Goal: Transaction & Acquisition: Purchase product/service

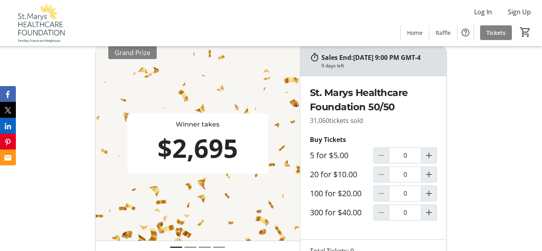
scroll to position [214, 0]
click at [426, 218] on mat-icon "Increment by one" at bounding box center [429, 213] width 10 height 10
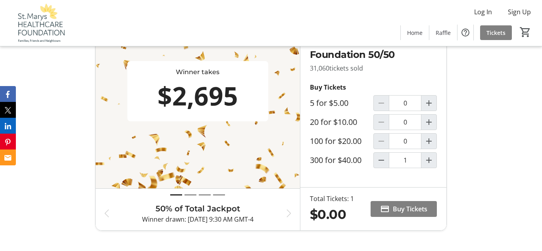
type input "1"
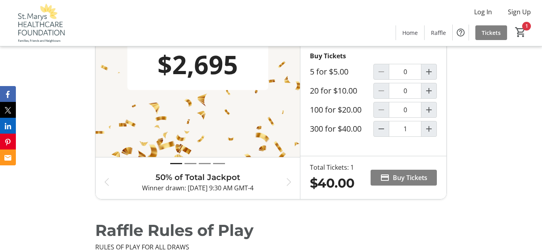
scroll to position [300, 0]
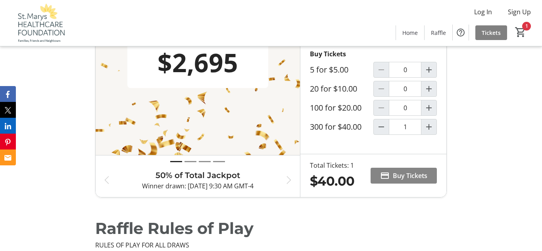
click at [404, 181] on span "Buy Tickets" at bounding box center [410, 176] width 35 height 10
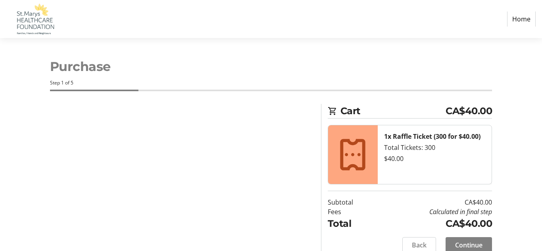
select select "CA"
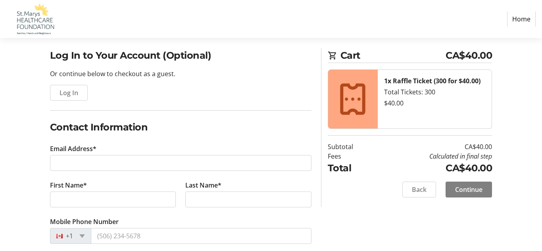
scroll to position [57, 0]
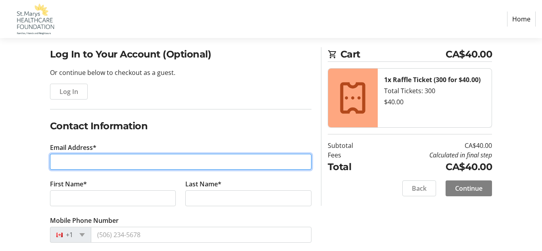
click at [145, 162] on input "Email Address*" at bounding box center [180, 162] width 261 height 16
type input "[EMAIL_ADDRESS][DOMAIN_NAME]"
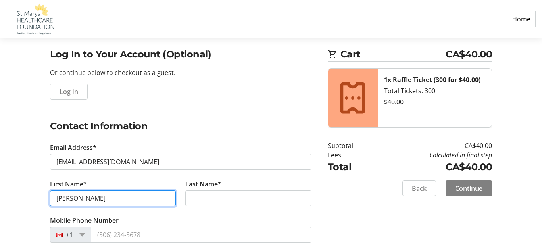
type input "[PERSON_NAME]"
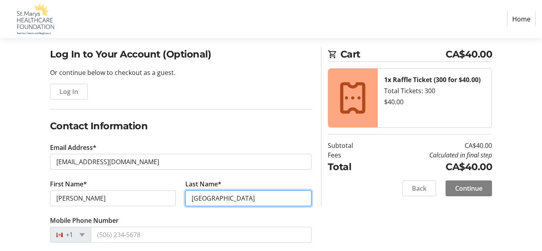
type input "[GEOGRAPHIC_DATA]"
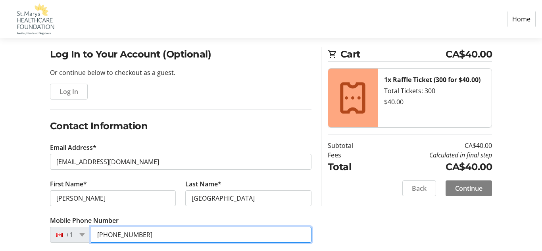
type input "[PHONE_NUMBER]"
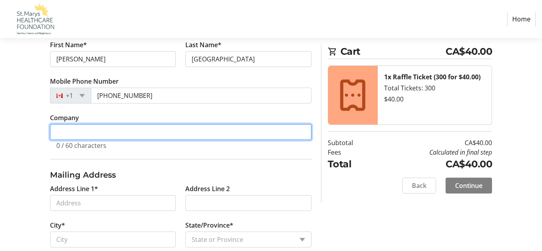
scroll to position [203, 0]
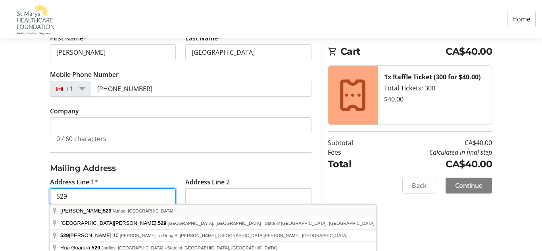
type input "[STREET_ADDRESS]"
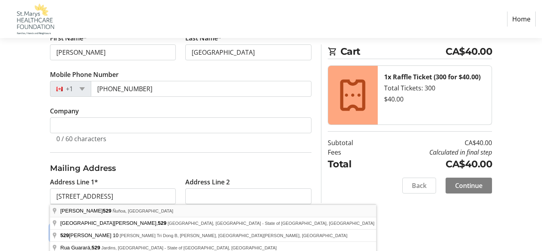
type input "St Marys"
select select "ON"
type input "N4X1A4"
click at [231, 159] on fieldset "Mailing Address Address Line 1* [GEOGRAPHIC_DATA] Line 2 City* [GEOGRAPHIC_DATA…" at bounding box center [180, 219] width 261 height 135
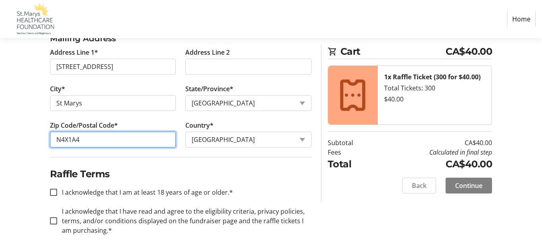
scroll to position [336, 0]
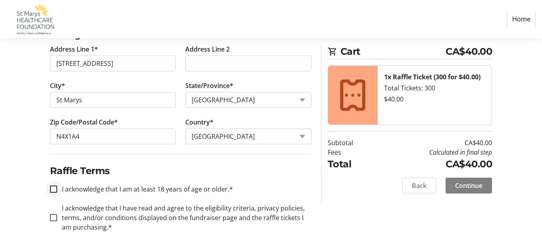
click at [46, 185] on div at bounding box center [53, 189] width 19 height 19
checkbox input "true"
click at [52, 217] on input "I acknowledge that I have read and agree to the eligibility criteria, privacy p…" at bounding box center [53, 217] width 7 height 7
checkbox input "true"
click at [453, 187] on span at bounding box center [469, 185] width 46 height 19
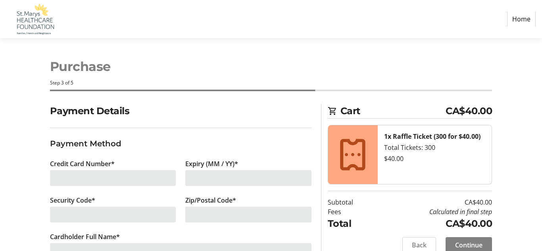
click at [182, 181] on iframe at bounding box center [182, 178] width 0 height 10
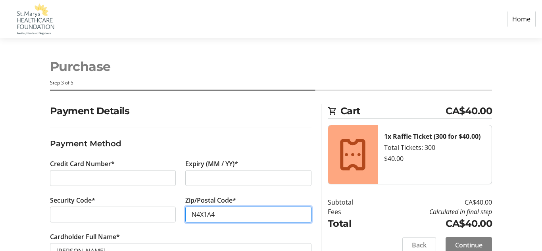
type input "N4X1A4"
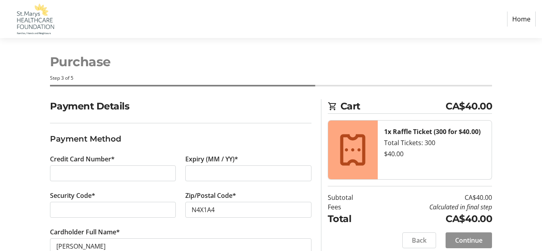
scroll to position [27, 0]
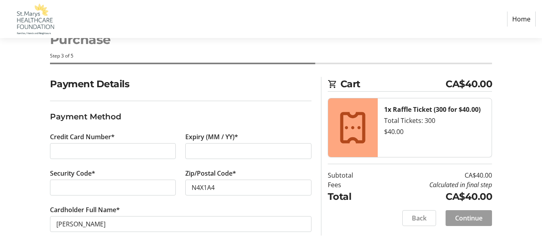
click at [465, 213] on span "Continue" at bounding box center [468, 218] width 27 height 10
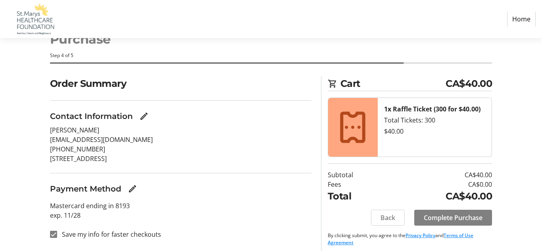
scroll to position [32, 0]
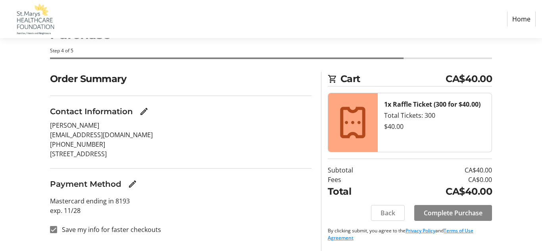
click at [458, 208] on span "Complete Purchase" at bounding box center [453, 213] width 59 height 10
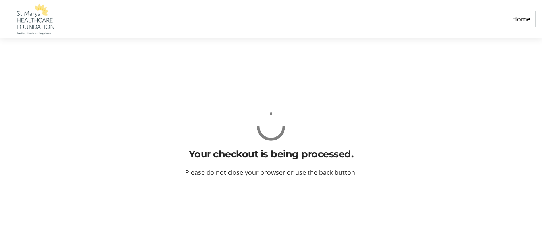
scroll to position [0, 0]
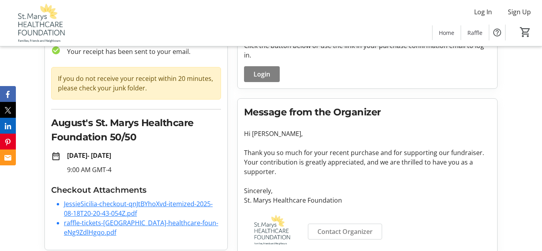
scroll to position [61, 0]
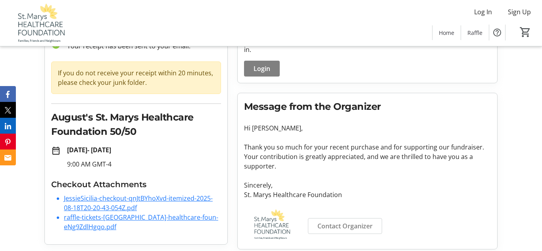
click at [108, 201] on link "JessieSicilia-checkout-qnJtBYhoXvd-itemized-2025-08-18T20-20-43-054Z.pdf" at bounding box center [138, 203] width 149 height 18
click at [143, 216] on link "raffle-tickets-[GEOGRAPHIC_DATA]-healthcare-foun-eNg9ZdlHgqo.pdf" at bounding box center [141, 222] width 154 height 18
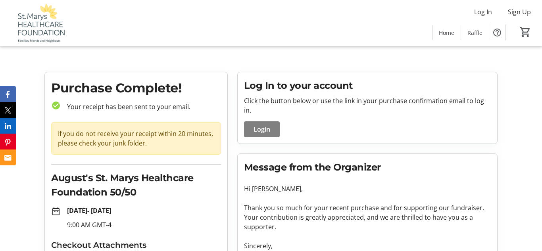
scroll to position [0, 0]
